Goal: Task Accomplishment & Management: Manage account settings

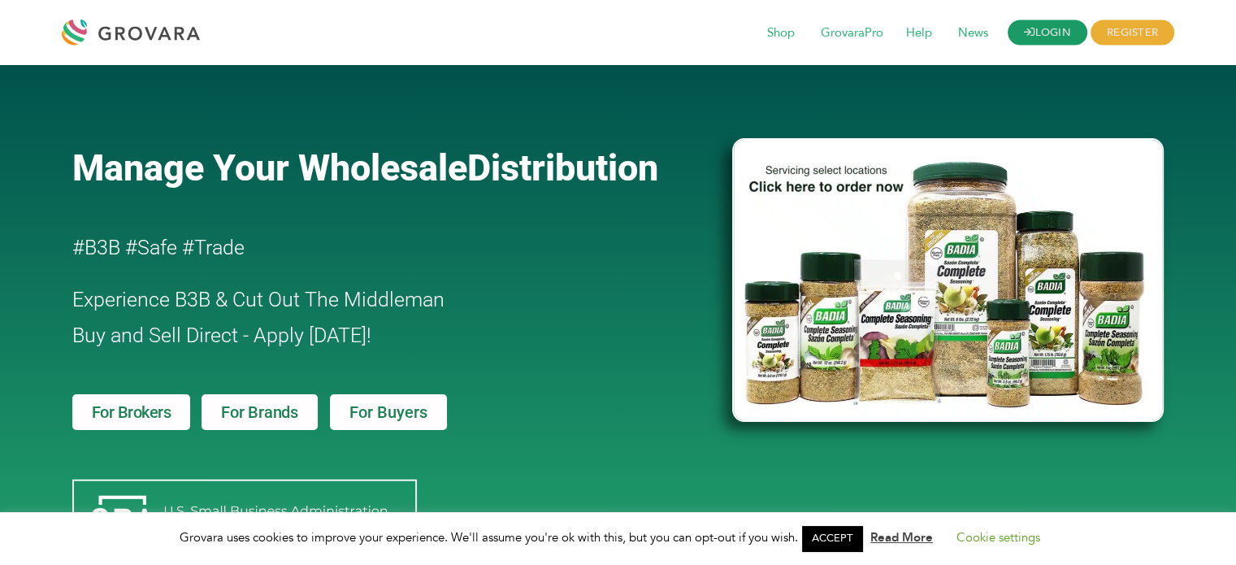
click at [1056, 34] on link "LOGIN" at bounding box center [1048, 32] width 80 height 25
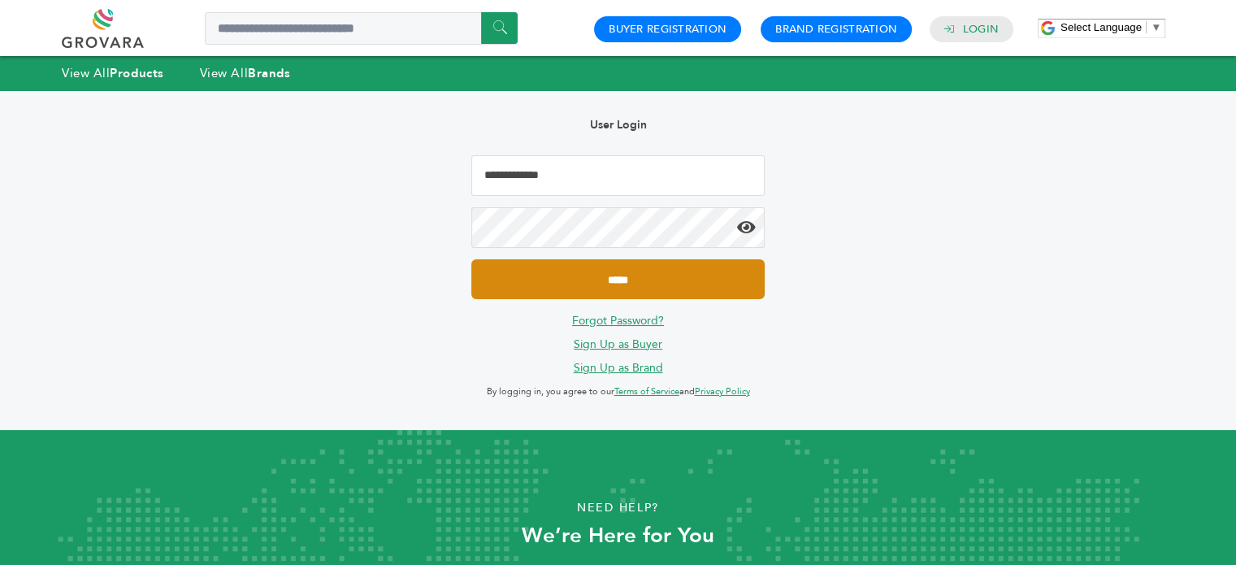
type input "**********"
click at [666, 278] on input "*****" at bounding box center [617, 279] width 293 height 40
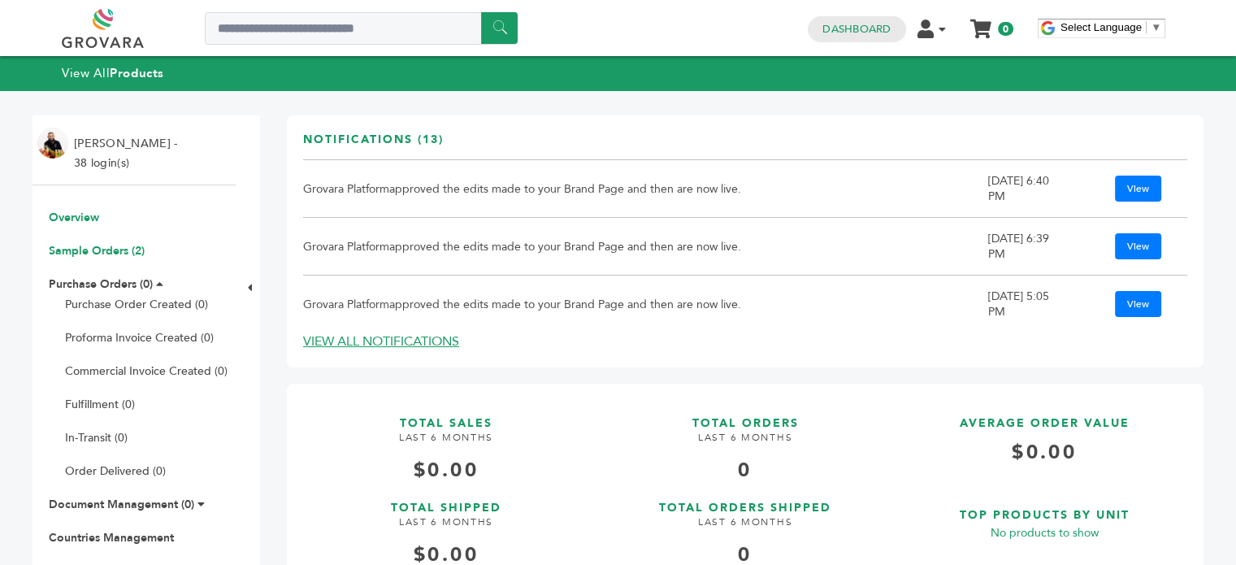
click at [98, 254] on link "Sample Orders (2)" at bounding box center [97, 250] width 96 height 15
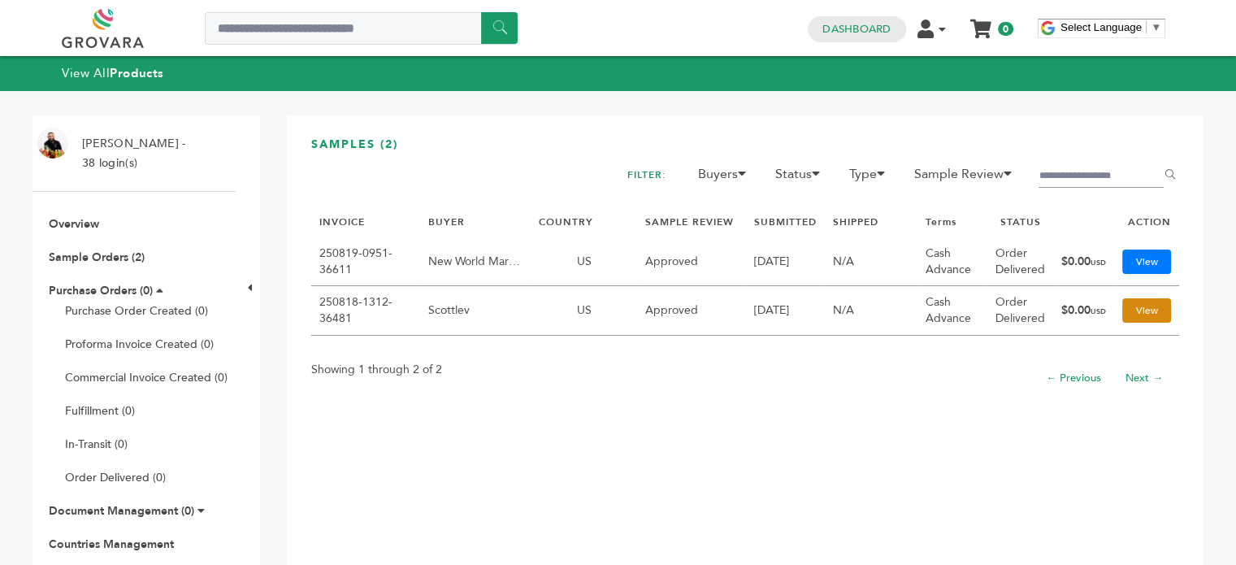
click at [1141, 313] on link "View" at bounding box center [1146, 310] width 49 height 24
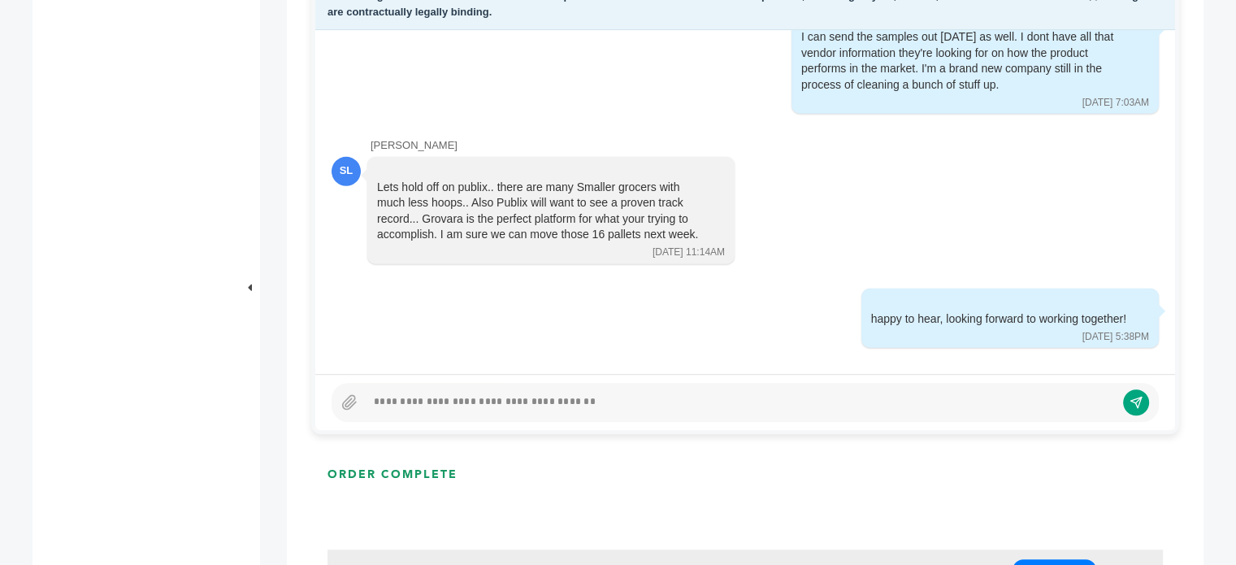
scroll to position [831, 0]
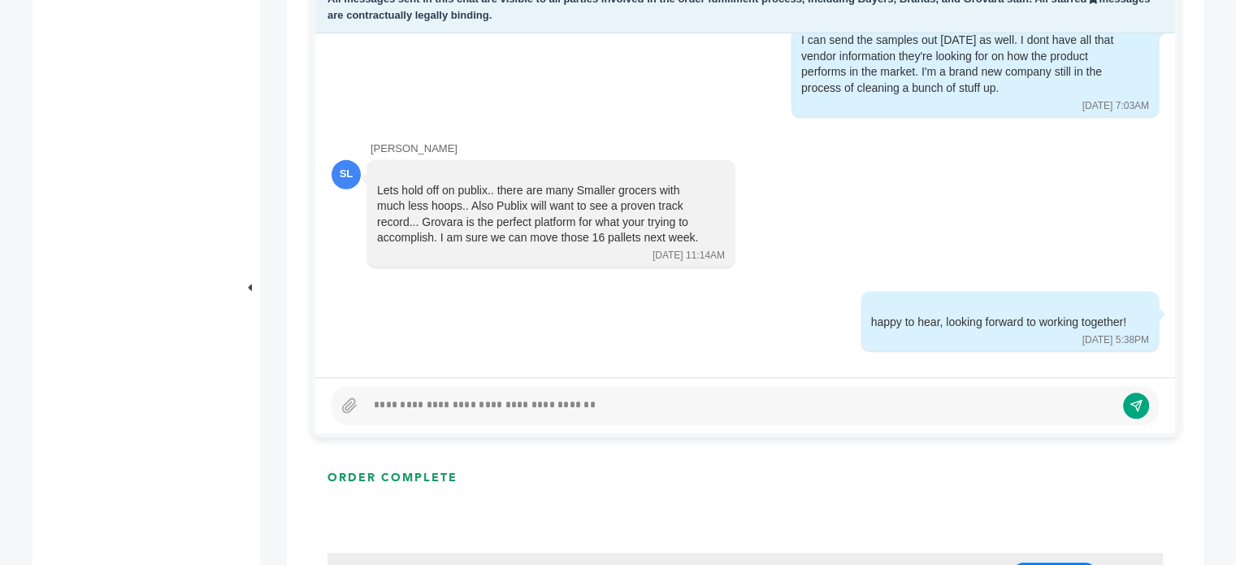
click at [478, 393] on div at bounding box center [745, 405] width 827 height 39
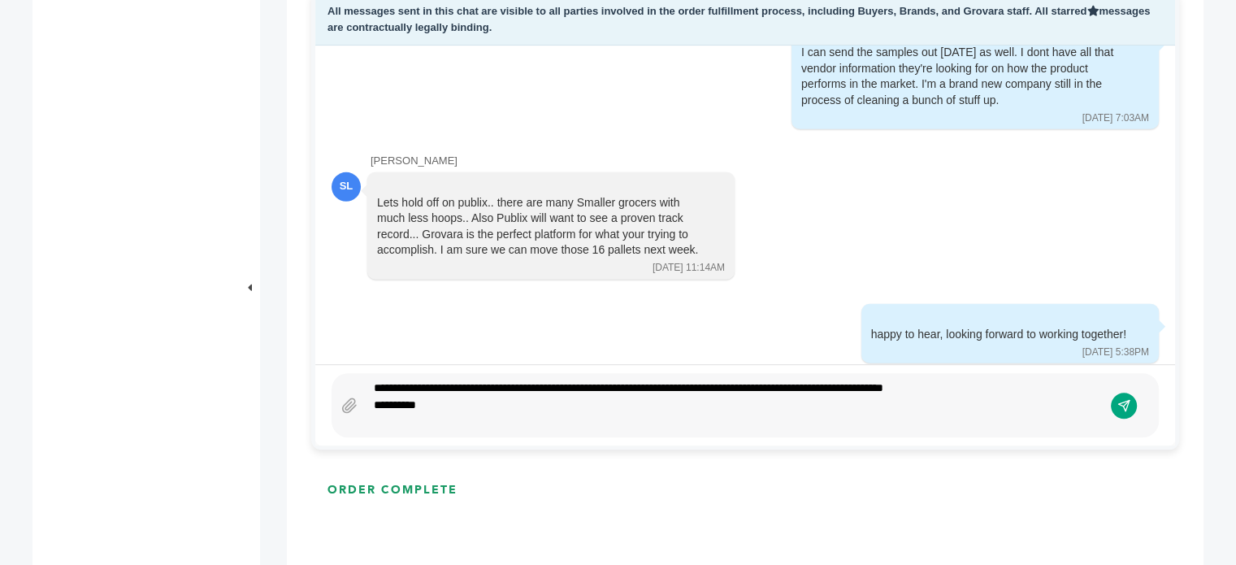
scroll to position [803, 0]
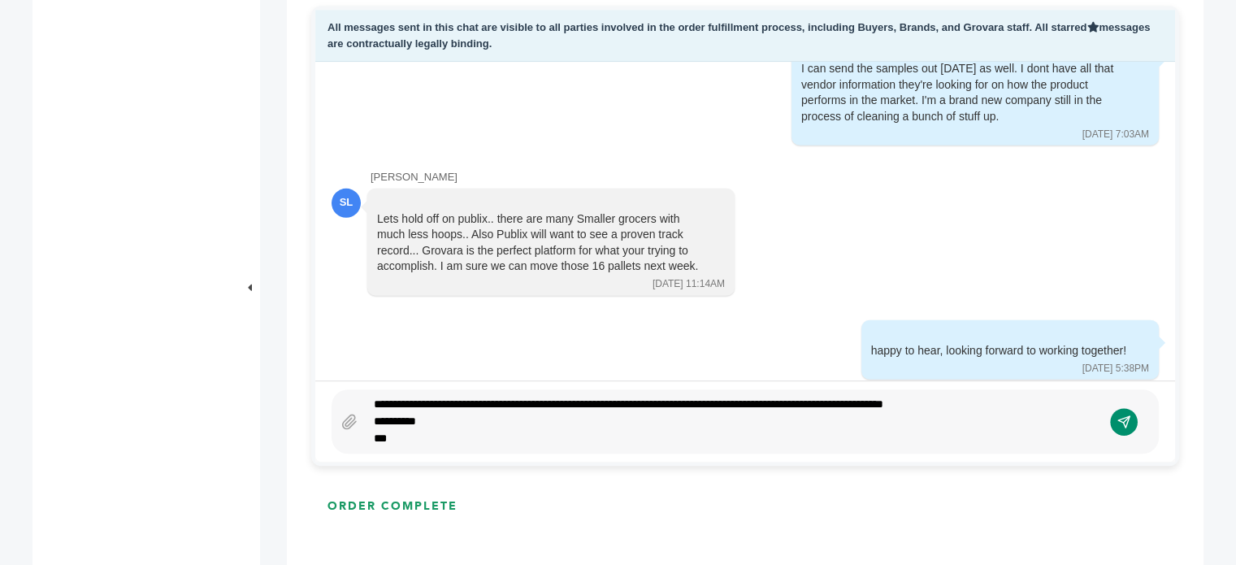
click at [1133, 421] on button "submit" at bounding box center [1124, 422] width 28 height 28
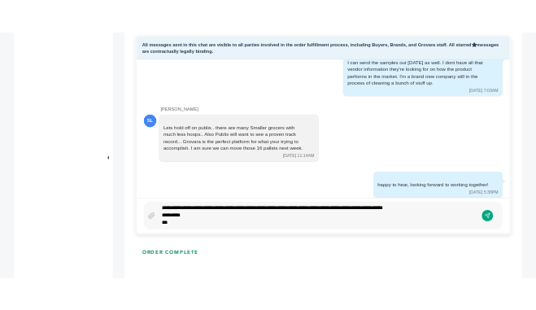
scroll to position [4779, 0]
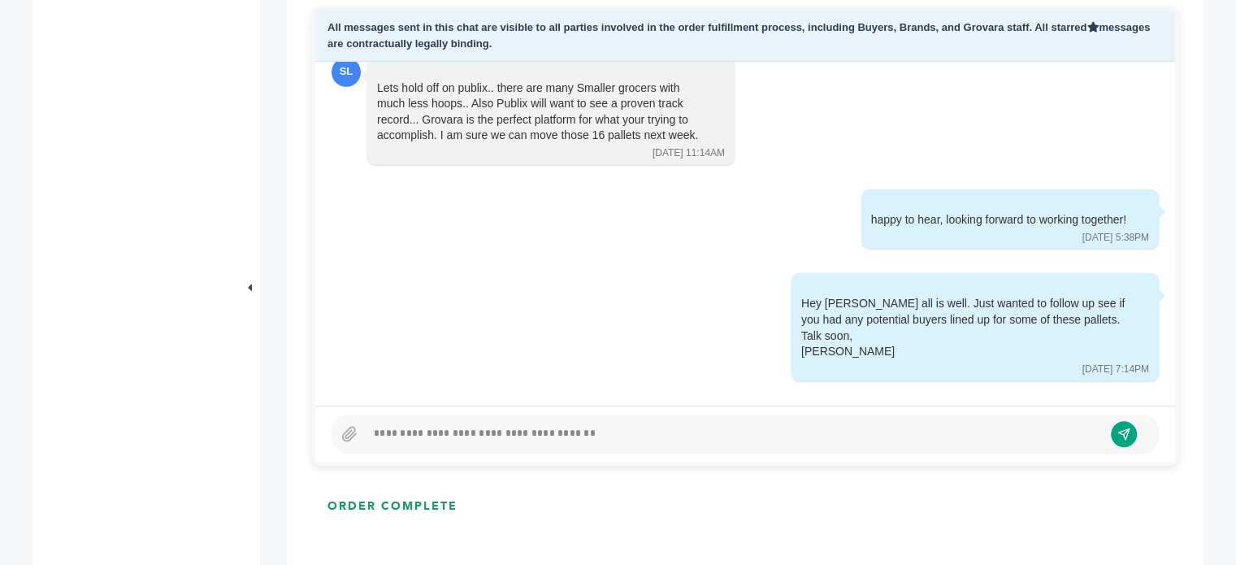
click at [701, 55] on div "All messages sent in this chat are visible to all parties involved in the order…" at bounding box center [745, 36] width 860 height 52
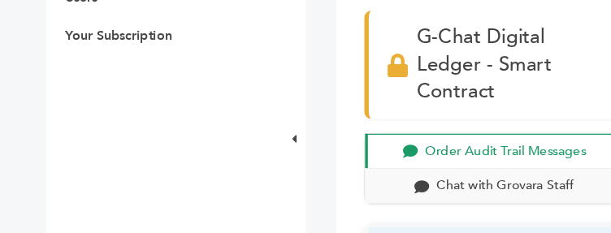
scroll to position [8265, 0]
